Goal: Find specific page/section: Find specific page/section

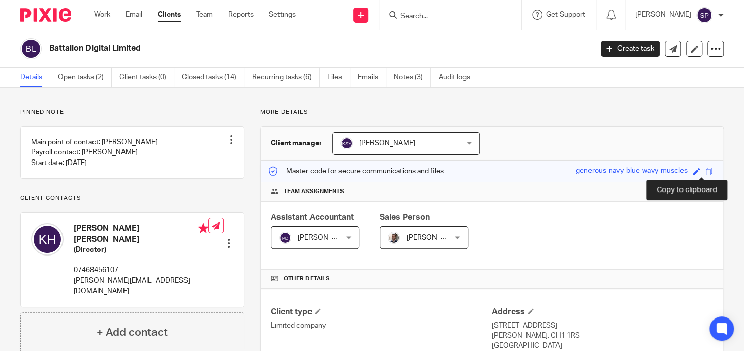
click at [706, 170] on span at bounding box center [710, 172] width 8 height 8
click at [407, 17] on input "Search" at bounding box center [446, 16] width 92 height 9
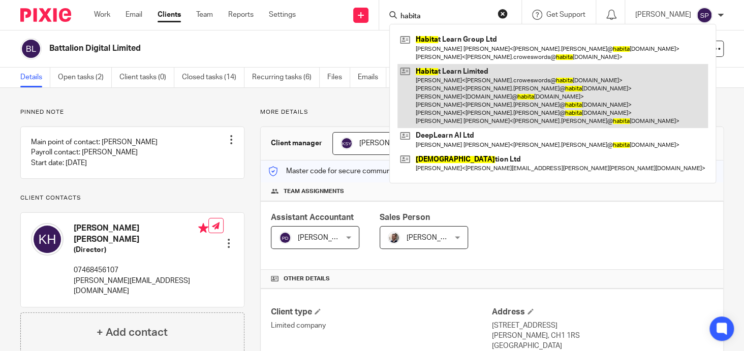
type input "habita"
click at [464, 71] on link at bounding box center [553, 96] width 311 height 65
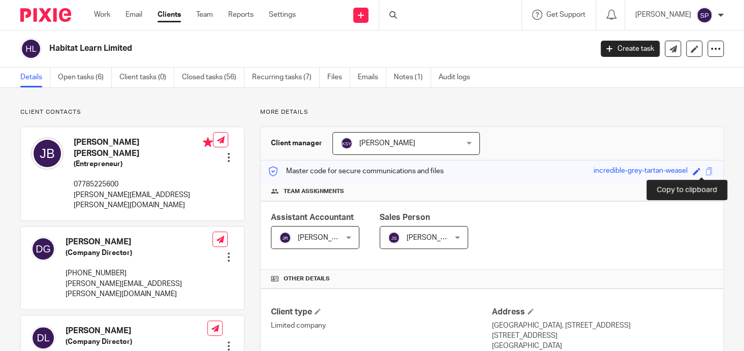
click at [706, 173] on span at bounding box center [710, 172] width 8 height 8
click at [706, 168] on span at bounding box center [710, 172] width 8 height 8
